Goal: Information Seeking & Learning: Learn about a topic

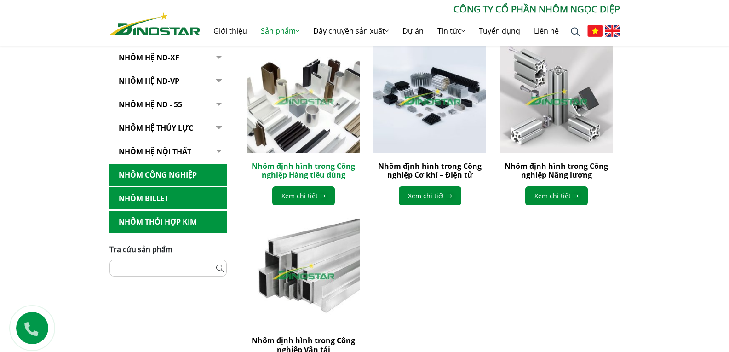
scroll to position [322, 0]
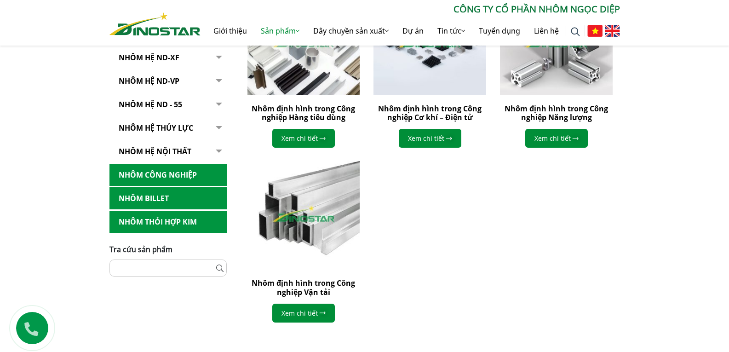
click at [149, 222] on link "Nhôm Thỏi hợp kim" at bounding box center [168, 222] width 117 height 23
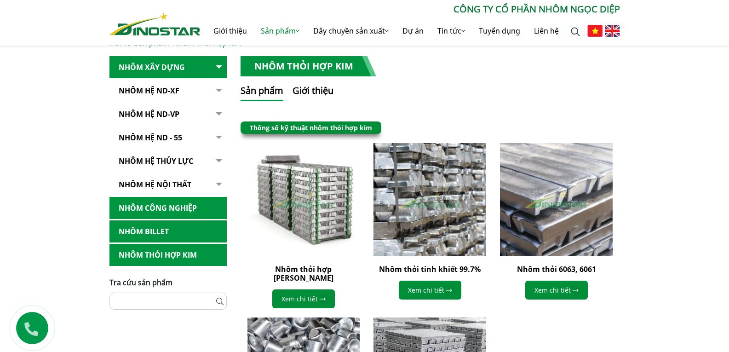
scroll to position [184, 0]
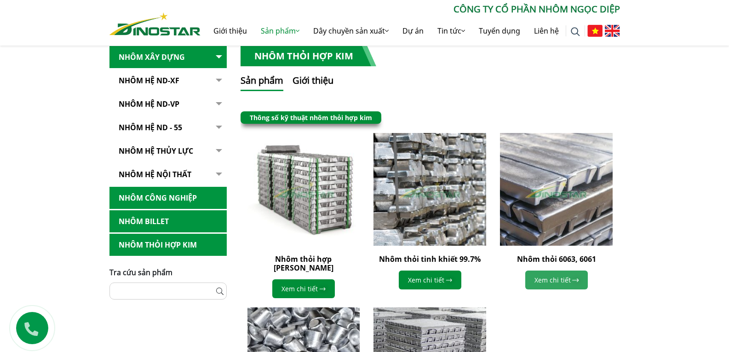
click at [555, 282] on link "Xem chi tiết" at bounding box center [556, 280] width 63 height 19
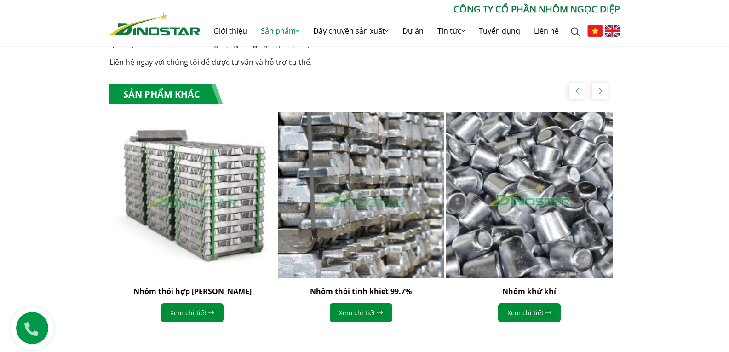
scroll to position [1196, 0]
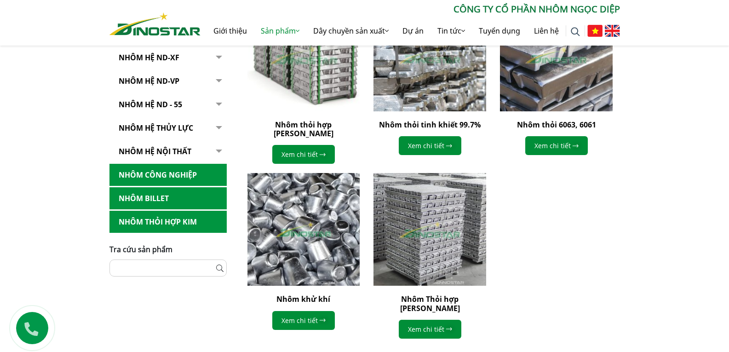
scroll to position [322, 0]
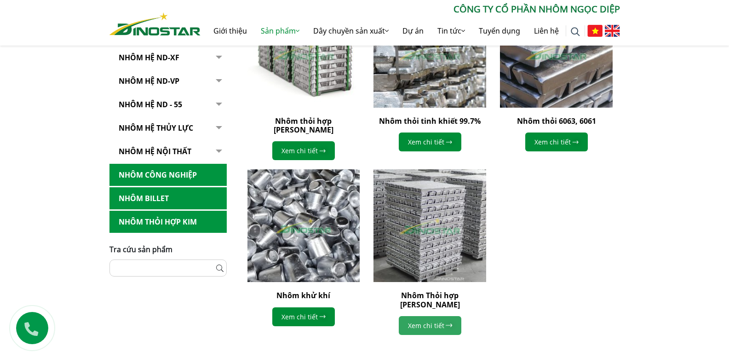
click at [430, 316] on link "Xem chi tiết" at bounding box center [430, 325] width 63 height 19
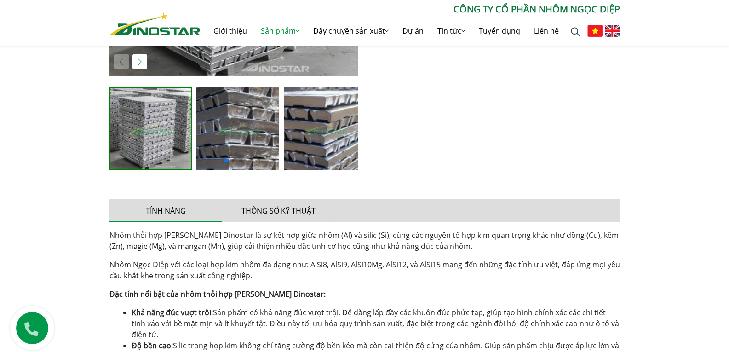
scroll to position [322, 0]
